Goal: Navigation & Orientation: Find specific page/section

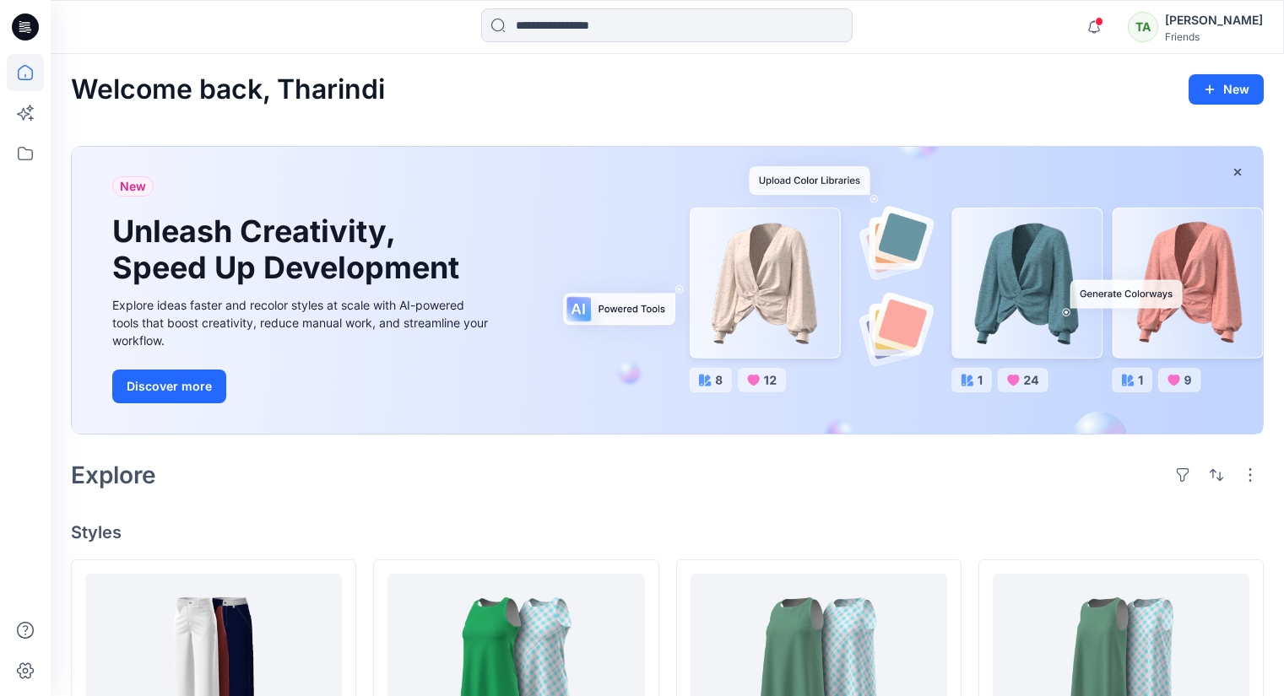
scroll to position [10227, 0]
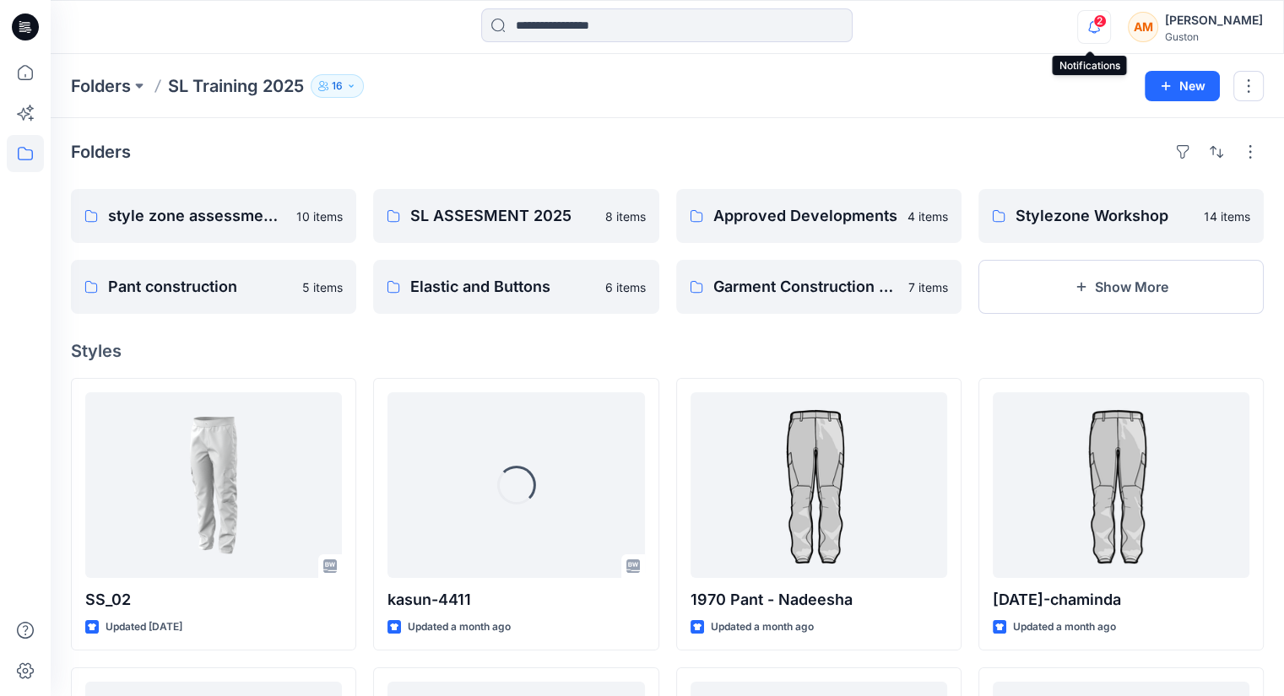
click at [1085, 23] on icon "button" at bounding box center [1094, 27] width 32 height 34
